Goal: Check status: Check status

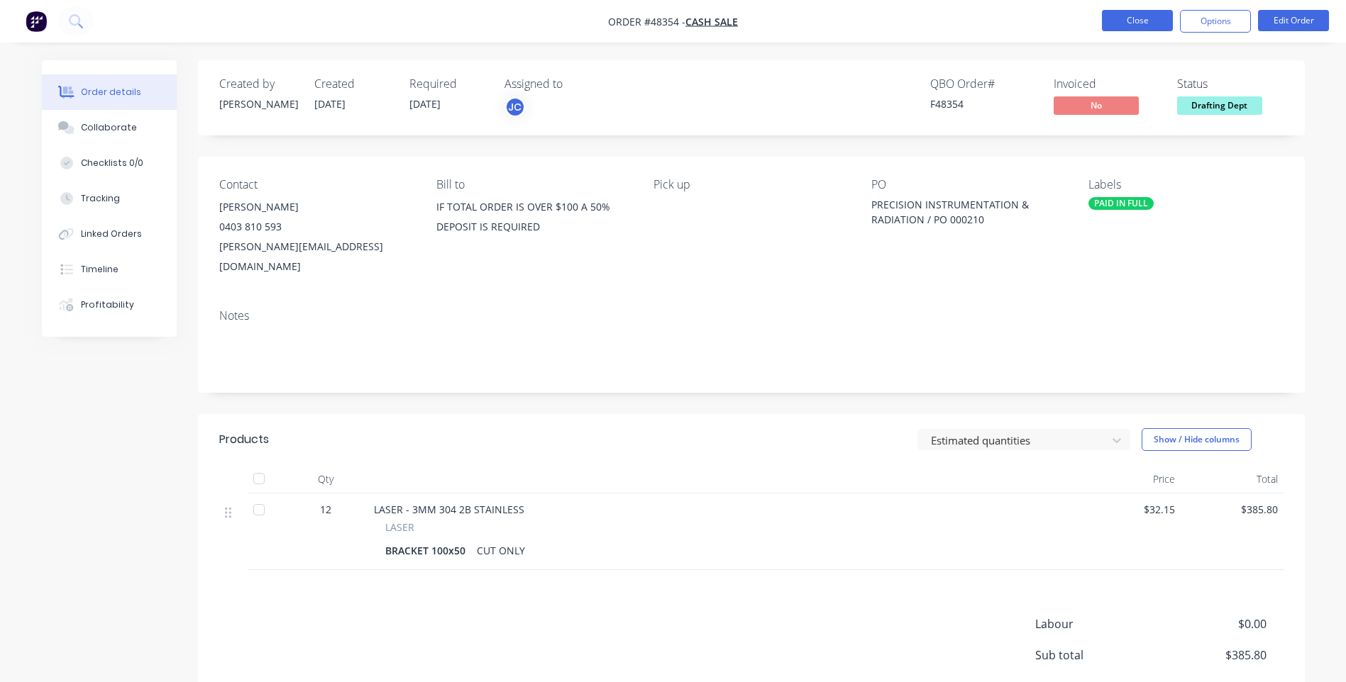
click at [1141, 18] on button "Close" at bounding box center [1137, 20] width 71 height 21
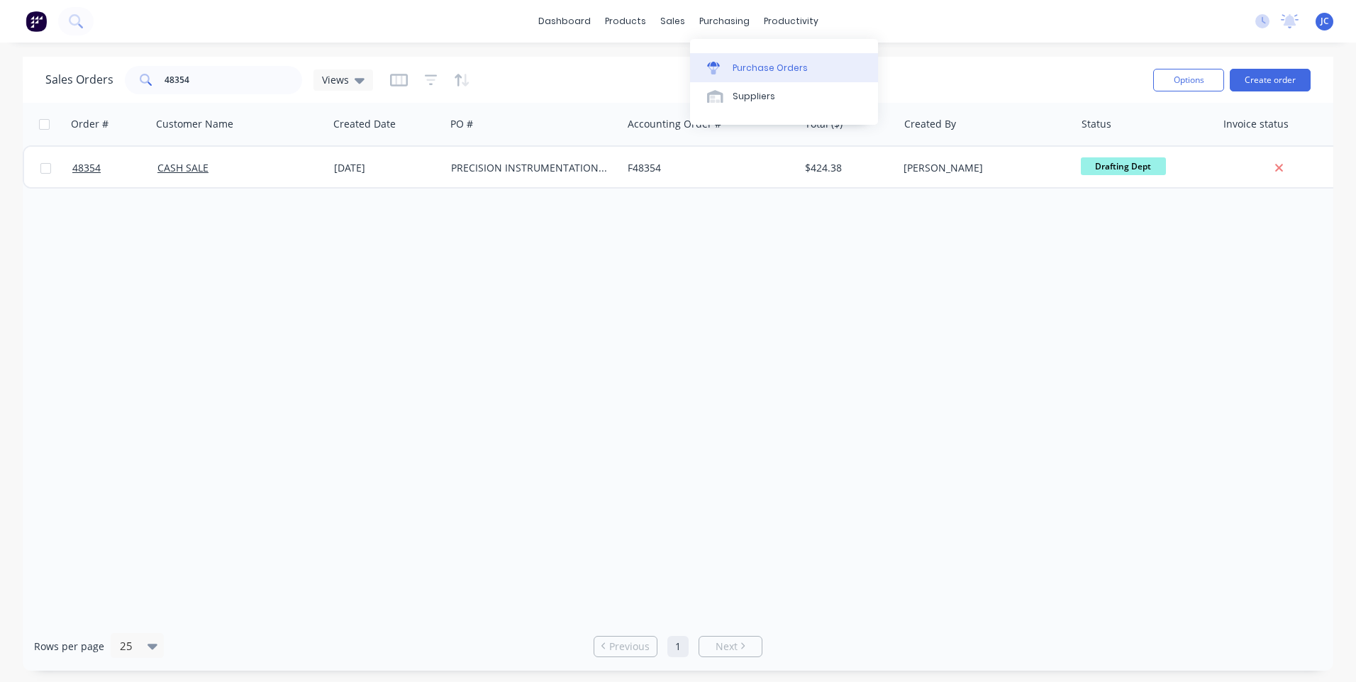
click at [735, 65] on div "Purchase Orders" at bounding box center [770, 68] width 75 height 13
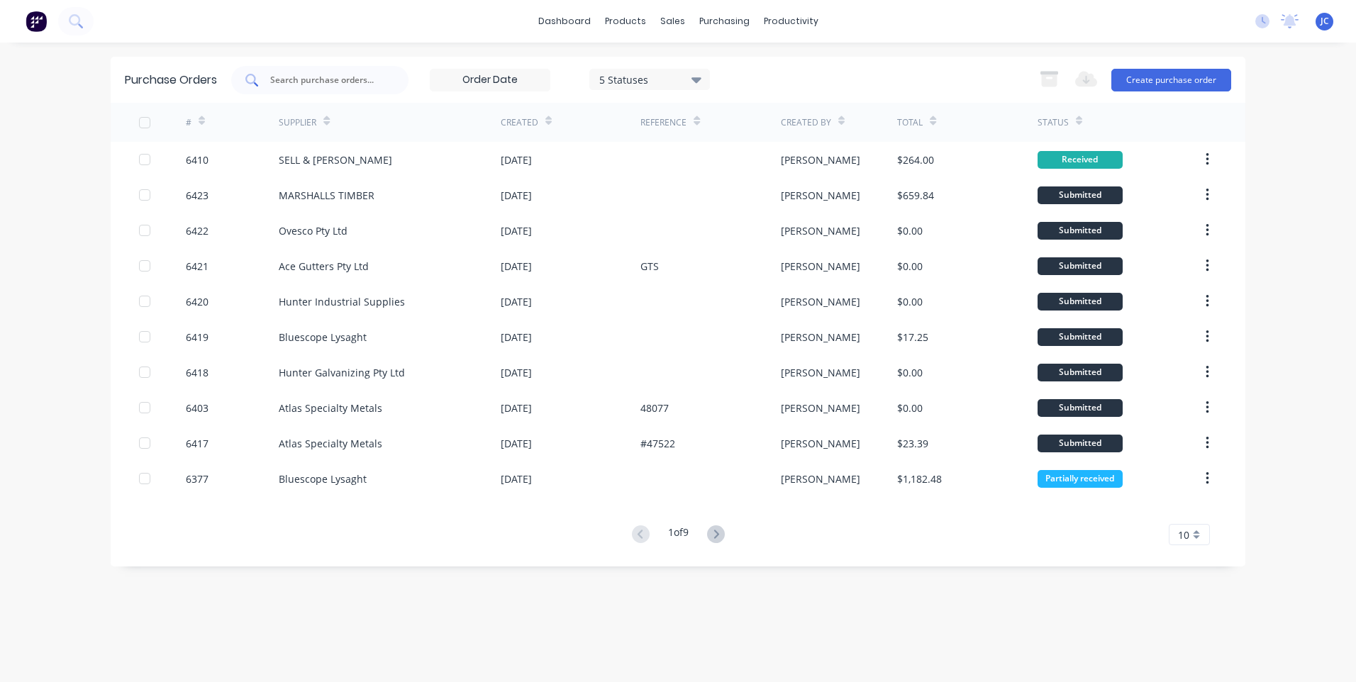
click at [322, 82] on input "text" at bounding box center [328, 80] width 118 height 14
type input "6403"
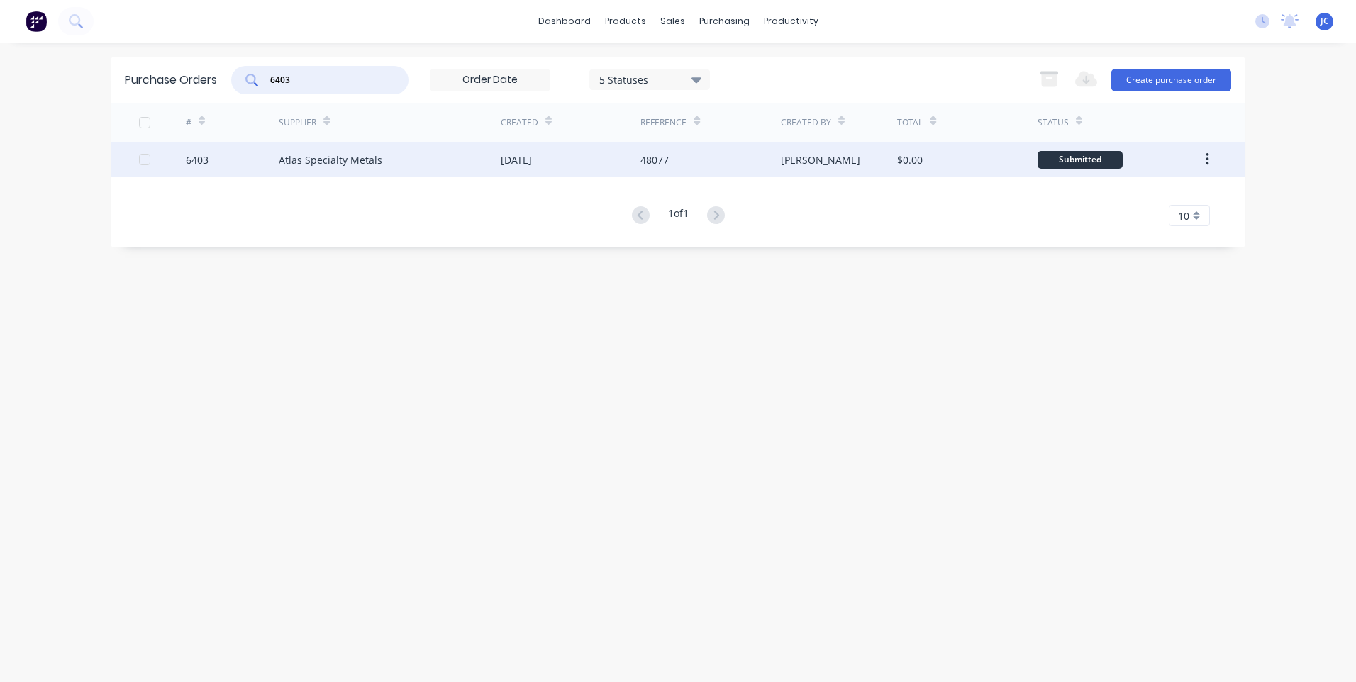
click at [433, 158] on div "Atlas Specialty Metals" at bounding box center [390, 159] width 222 height 35
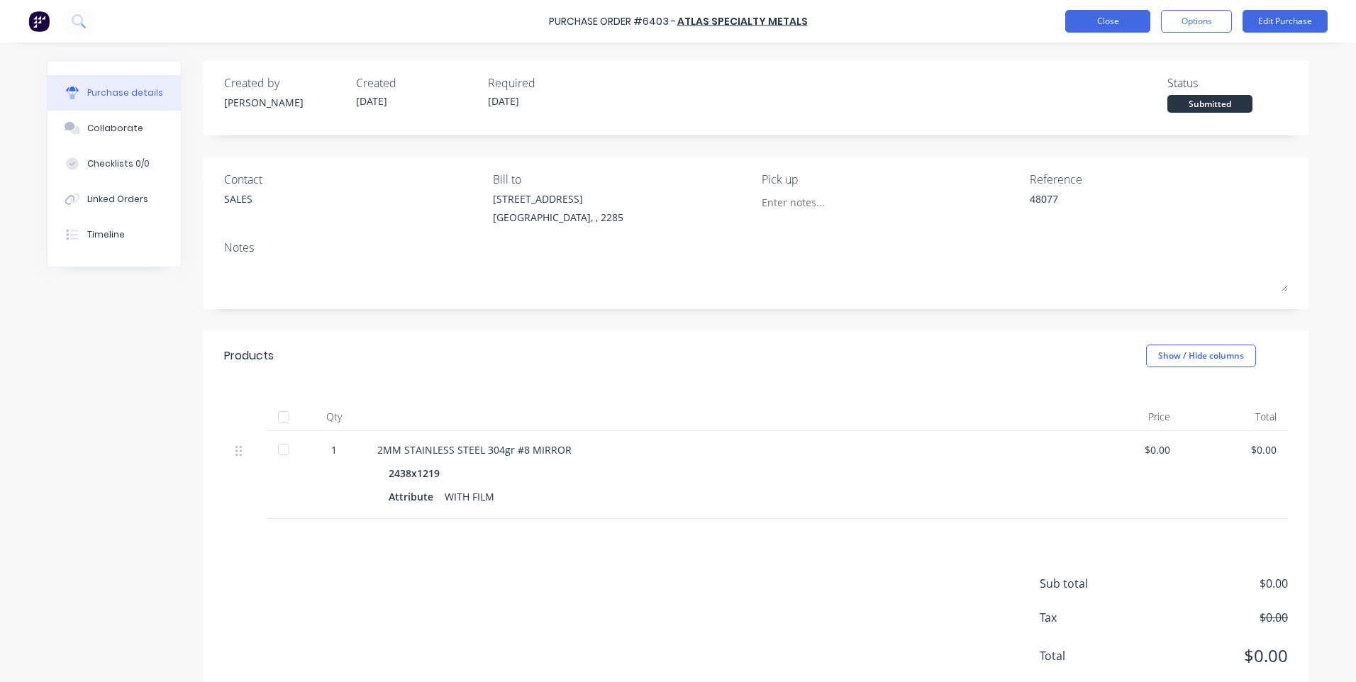
click at [1110, 28] on button "Close" at bounding box center [1107, 21] width 85 height 23
